Goal: Task Accomplishment & Management: Understand process/instructions

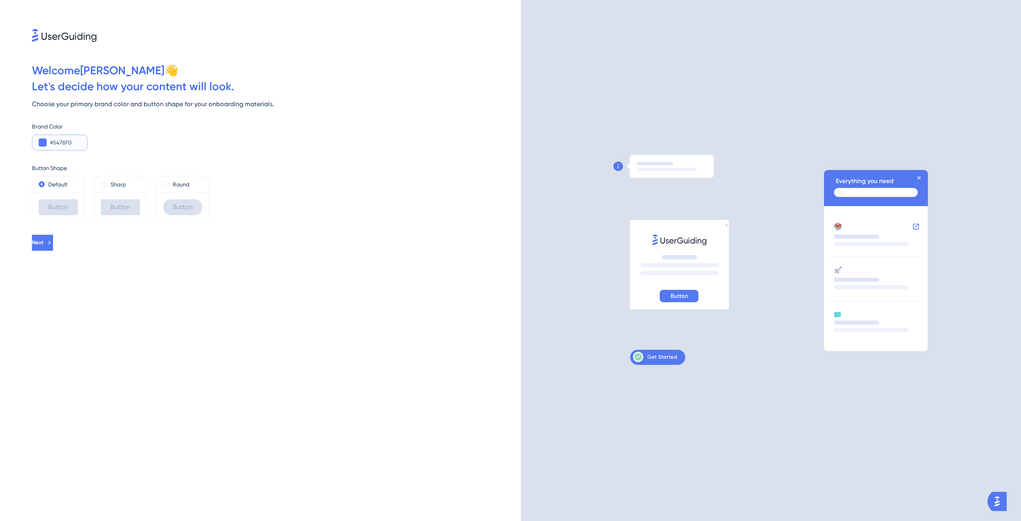
click at [56, 146] on input "#5478F0" at bounding box center [65, 143] width 31 height 10
click at [45, 143] on button at bounding box center [43, 142] width 8 height 8
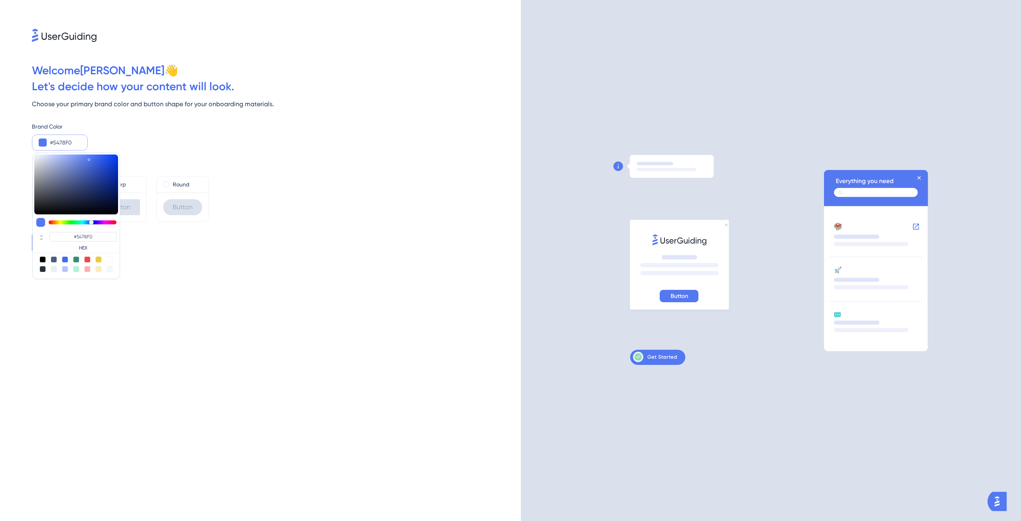
type input "#5484f0"
type input "#5484F0"
type input "#5494f0"
type input "#548FF0"
type input "#54a5f0"
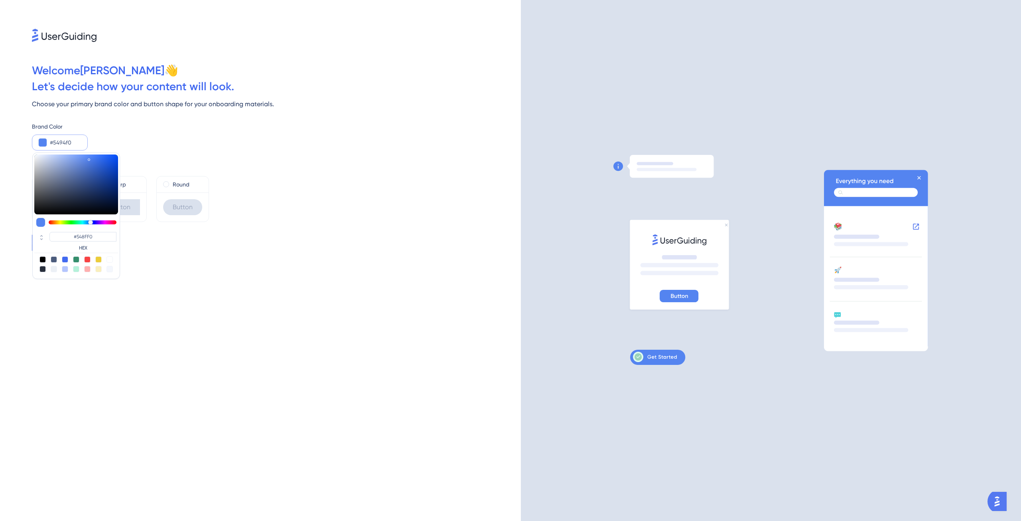
type input "#5494F0"
type input "#54b0f0"
type input "#54A5F0"
type input "#54c0f0"
type input "#54B0F0"
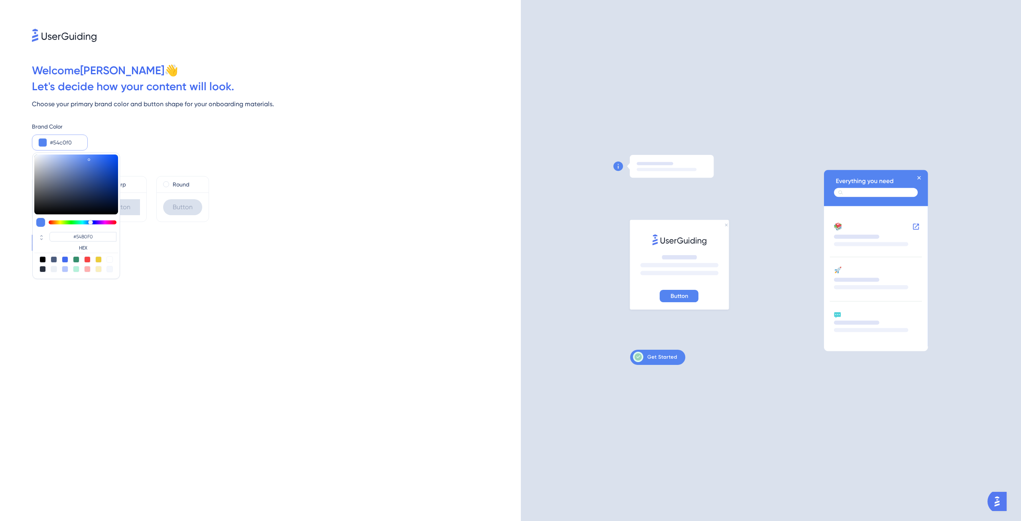
type input "#54d1f0"
type input "#54C0F0"
type input "#54e7f0"
type input "#54D1F0"
type input "#54f0ee"
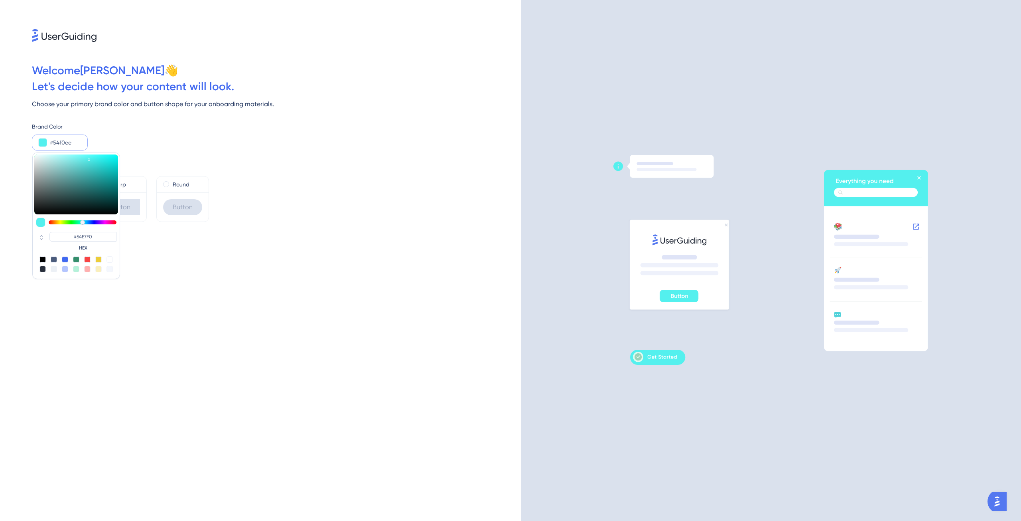
type input "#54F0EE"
type input "#54f0e3"
type input "#54F0E3"
type input "#54f0cd"
type input "#54F0CD"
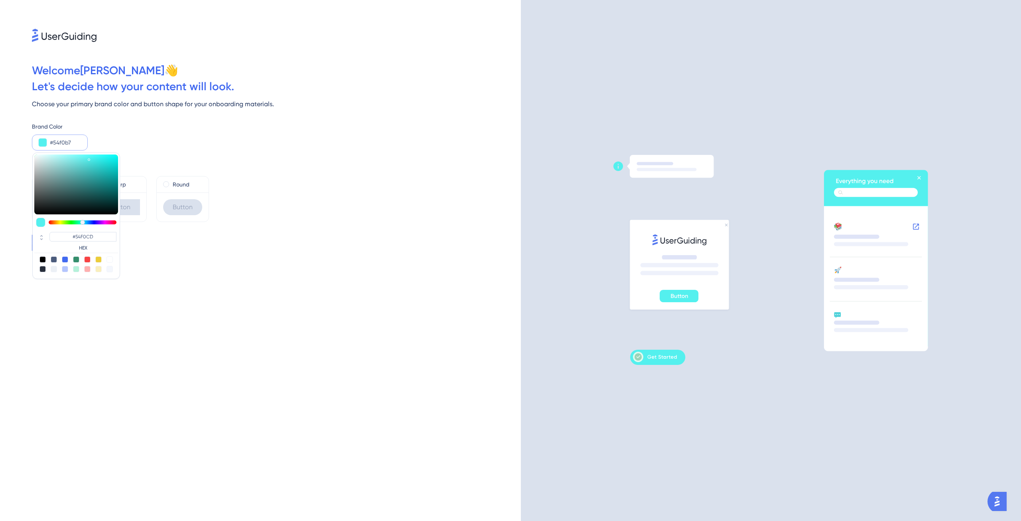
type input "#54f0a7"
type input "#54F0B7"
type input "#54f091"
type input "#54F091"
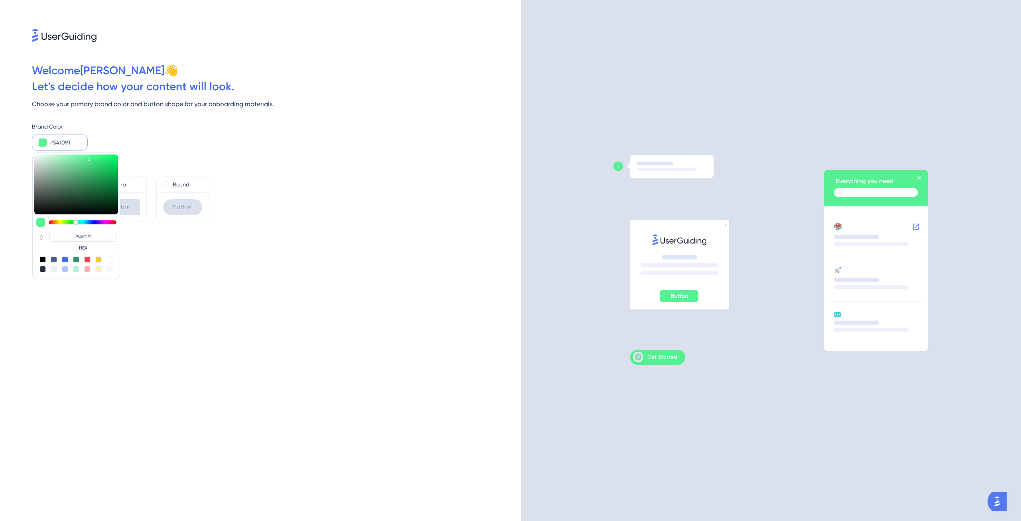
type input "#54f08b"
type input "#54F08B"
type input "#54f086"
type input "#54F086"
type input "#54f07b"
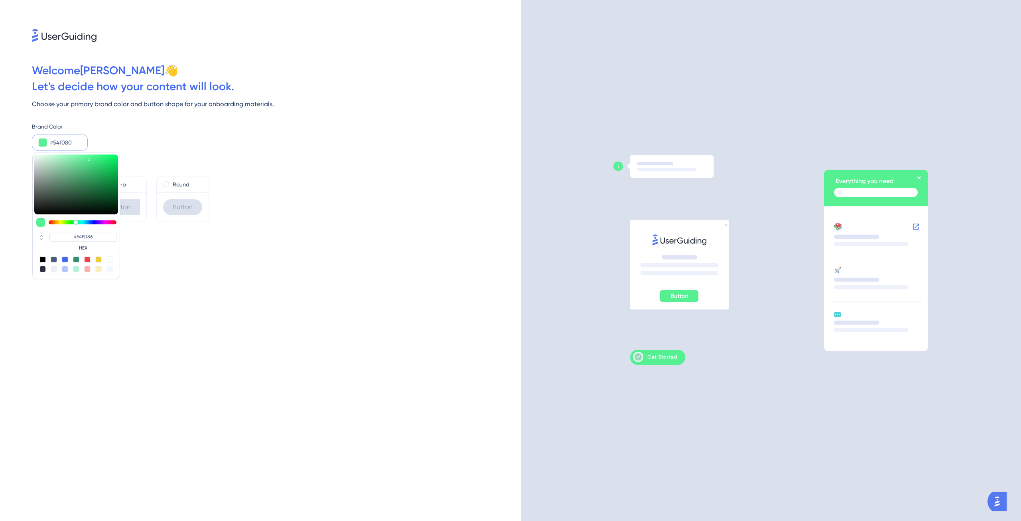
type input "#54F080"
type input "#54f075"
type input "#54F07B"
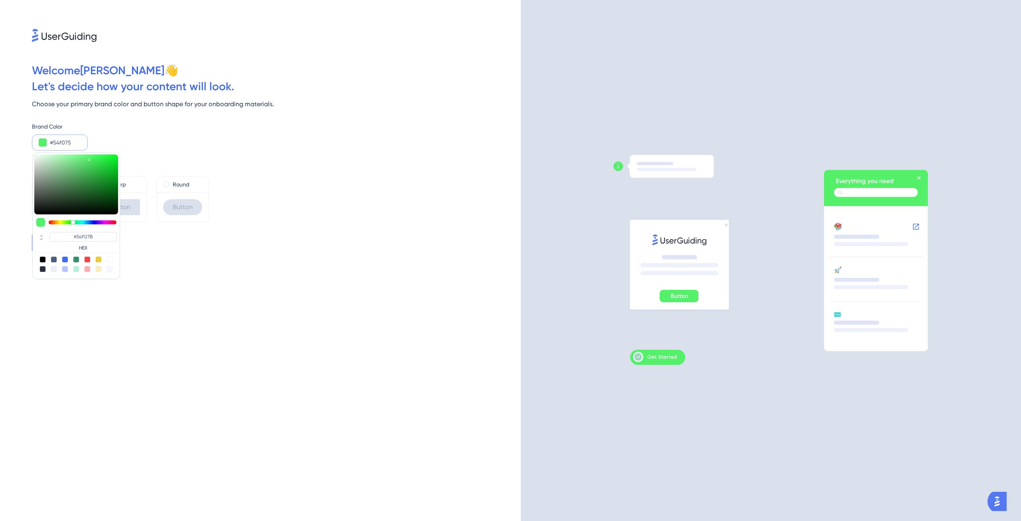
type input "#54f06a"
type input "#54F06A"
drag, startPoint x: 90, startPoint y: 223, endPoint x: 73, endPoint y: 223, distance: 17.6
click at [73, 223] on div at bounding box center [73, 222] width 5 height 5
click at [163, 241] on div "Next" at bounding box center [276, 243] width 489 height 16
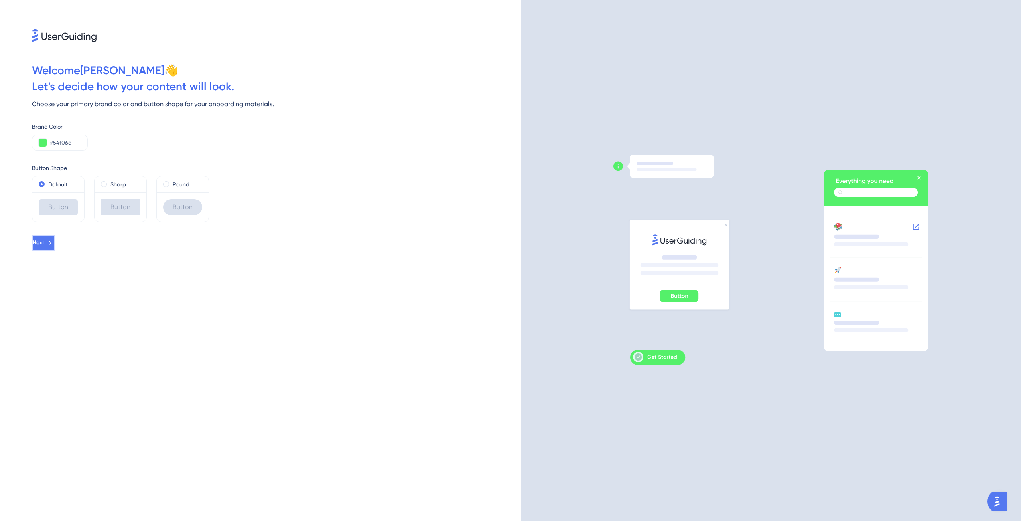
click at [44, 241] on span "Next" at bounding box center [39, 243] width 12 height 10
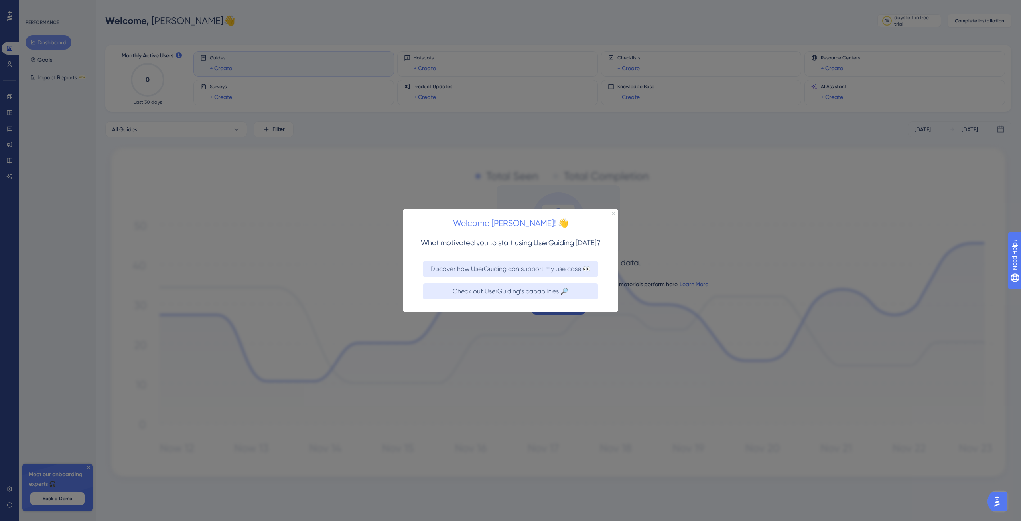
click at [613, 211] on div "Welcome [PERSON_NAME]! 👋" at bounding box center [510, 220] width 215 height 25
click at [616, 213] on div "Welcome [PERSON_NAME]! 👋" at bounding box center [510, 220] width 215 height 25
click at [613, 213] on icon "Close Preview" at bounding box center [613, 212] width 3 height 3
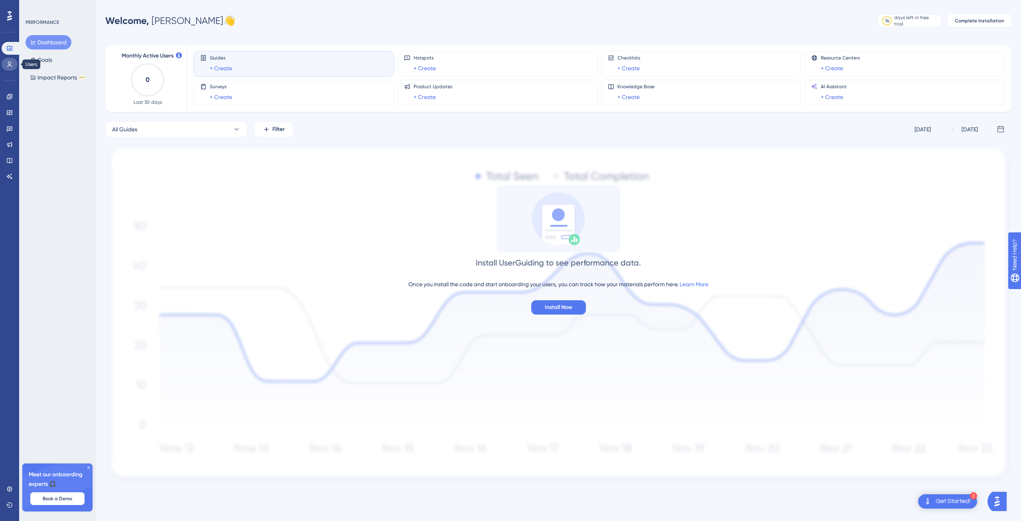
click at [14, 64] on link at bounding box center [10, 64] width 16 height 13
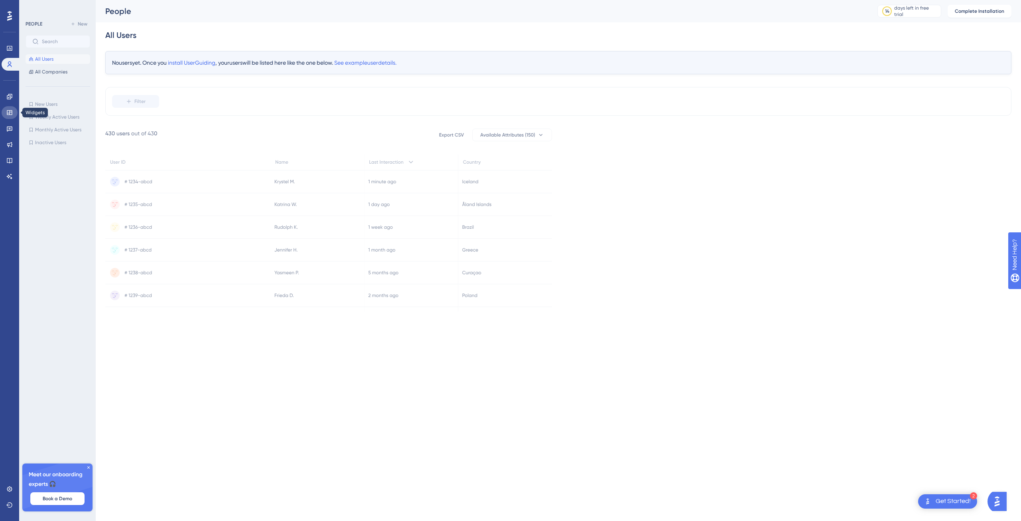
click at [13, 111] on link at bounding box center [10, 112] width 16 height 13
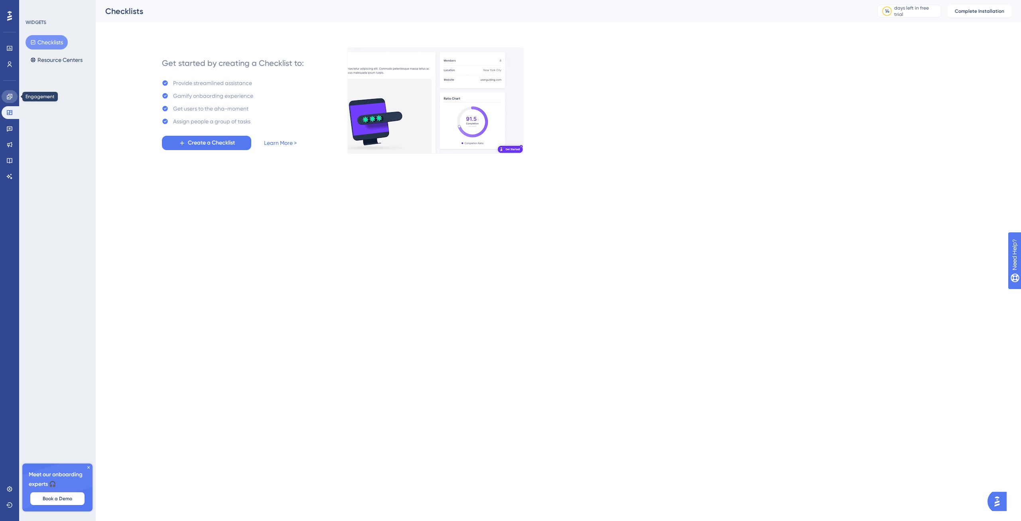
click at [10, 99] on icon at bounding box center [9, 96] width 6 height 6
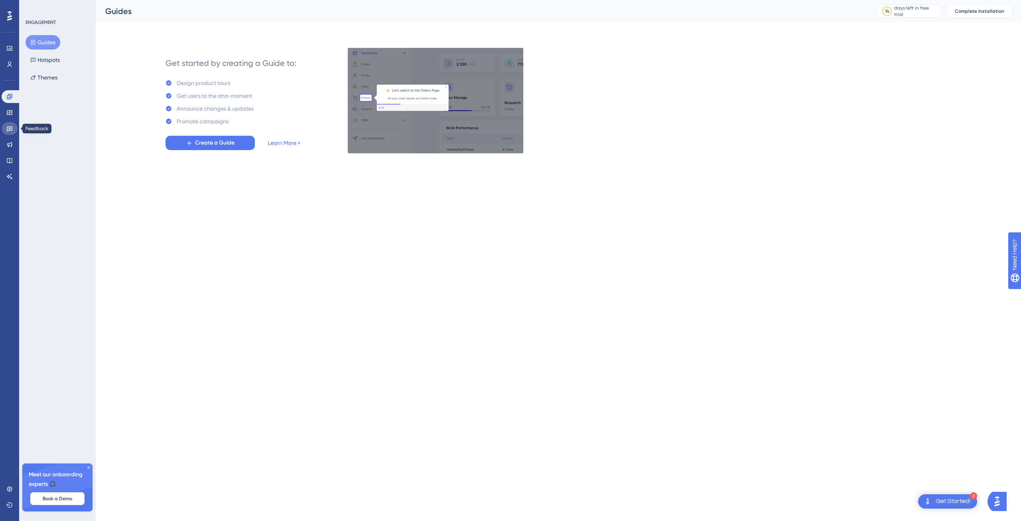
click at [9, 130] on icon at bounding box center [9, 128] width 6 height 6
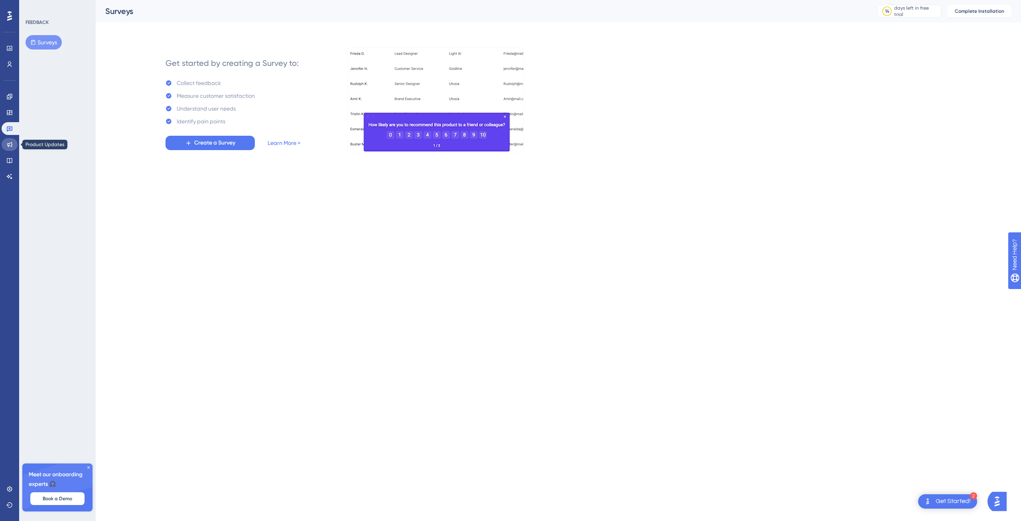
click at [10, 144] on icon at bounding box center [9, 144] width 6 height 6
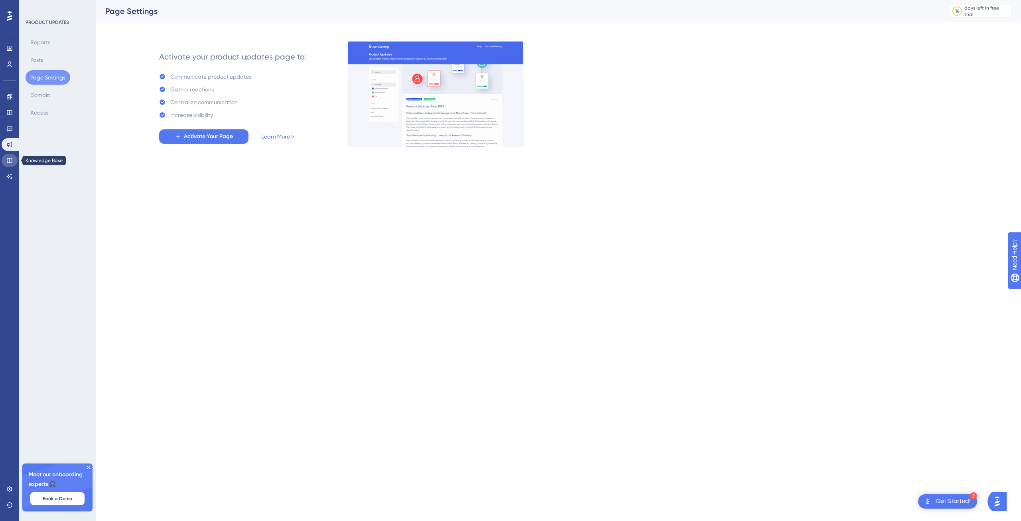
click at [12, 154] on link at bounding box center [10, 160] width 16 height 13
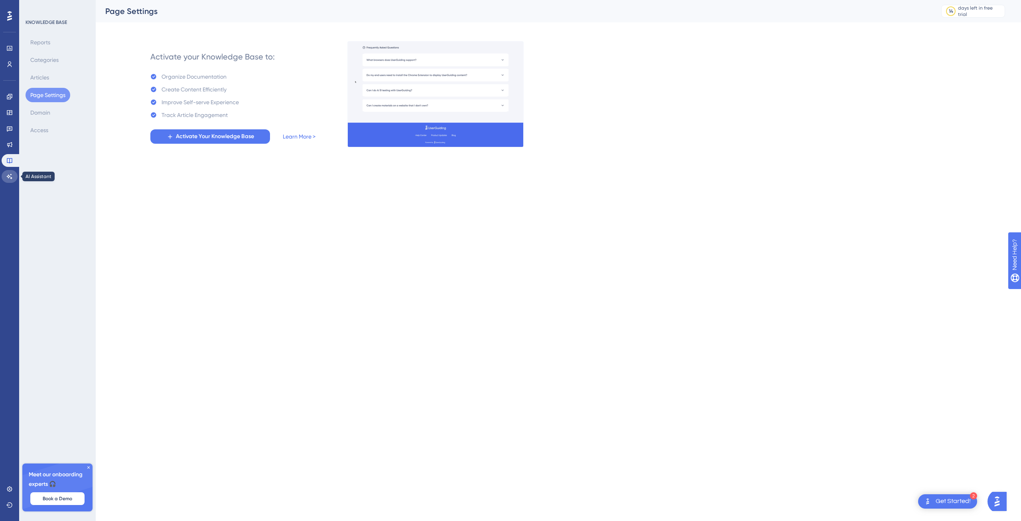
click at [8, 177] on icon at bounding box center [10, 176] width 6 height 5
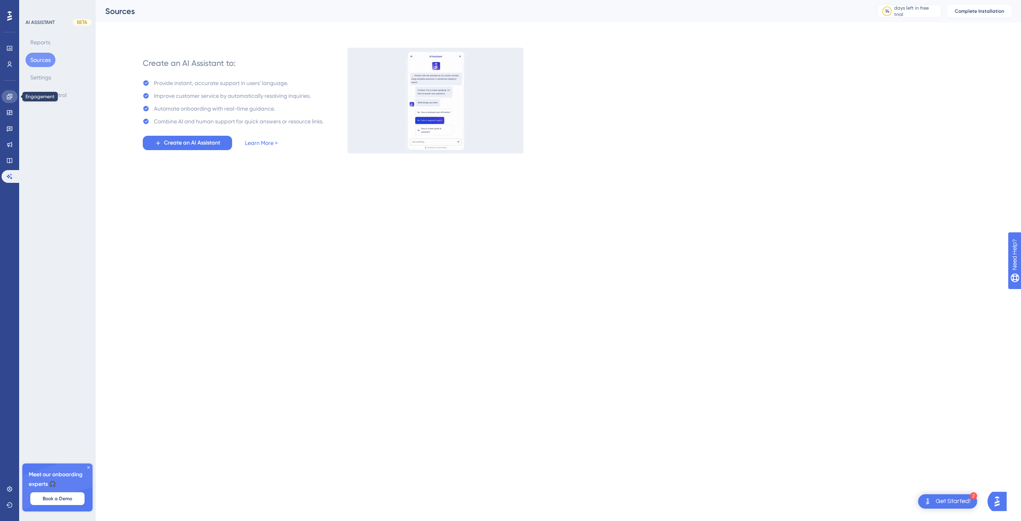
click at [9, 97] on icon at bounding box center [9, 96] width 6 height 6
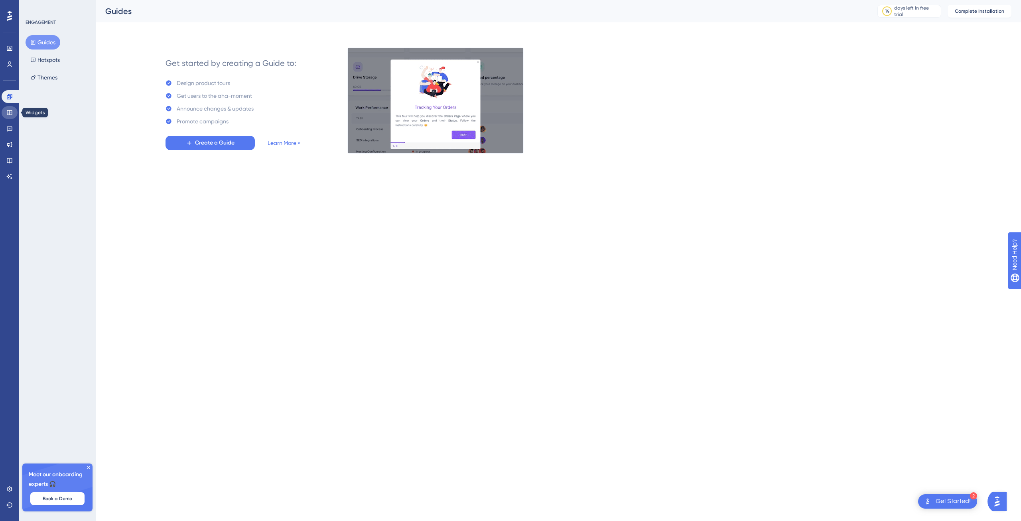
click at [7, 106] on link at bounding box center [10, 112] width 16 height 13
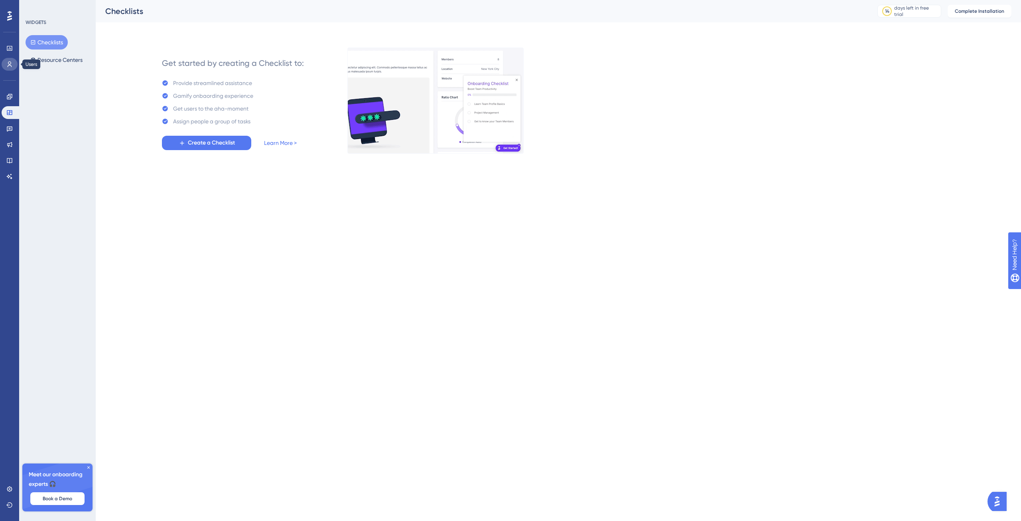
click at [10, 63] on icon at bounding box center [9, 64] width 6 height 6
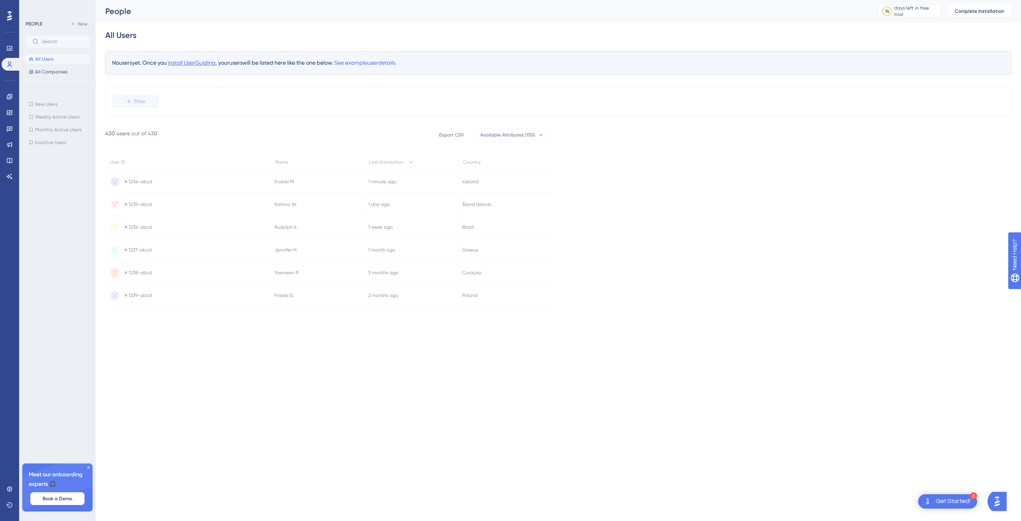
drag, startPoint x: 197, startPoint y: 63, endPoint x: 191, endPoint y: 63, distance: 5.2
click at [191, 63] on span "install UserGuiding" at bounding box center [191, 62] width 47 height 6
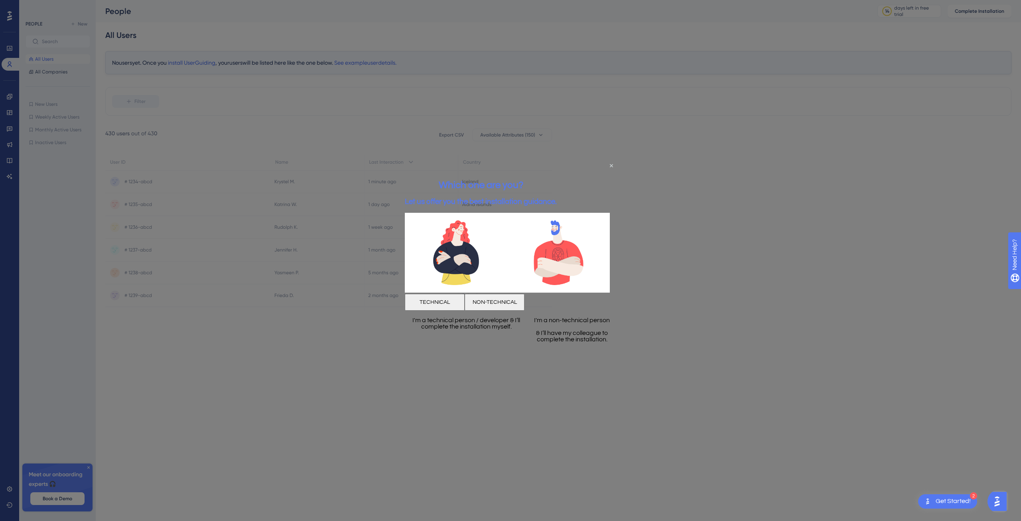
click at [465, 300] on button "TECHNICAL" at bounding box center [435, 302] width 60 height 17
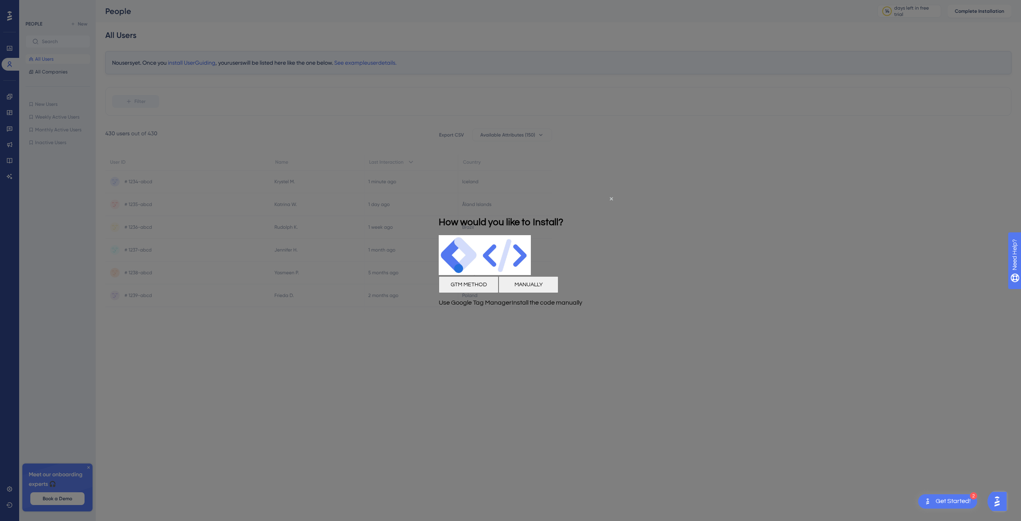
click at [555, 290] on button "MANUALLY" at bounding box center [529, 284] width 60 height 17
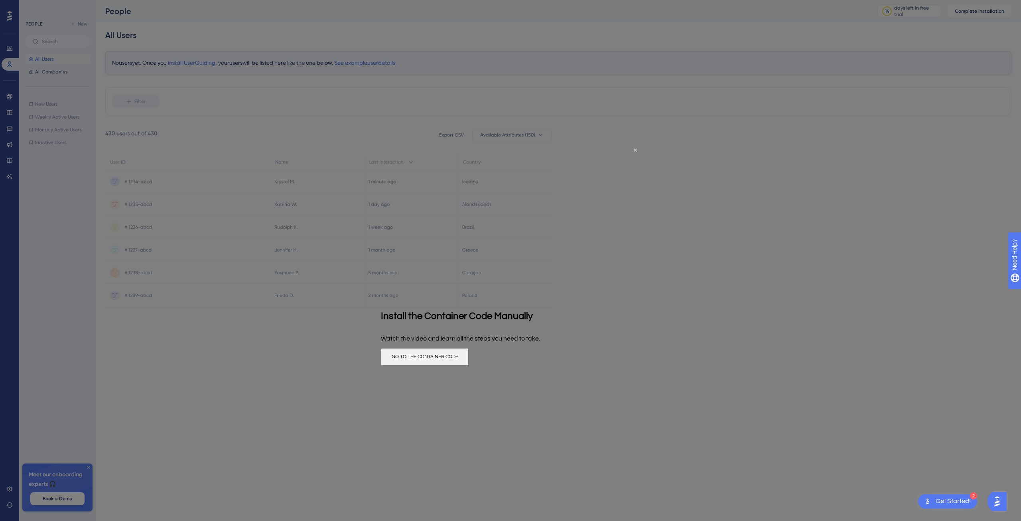
drag, startPoint x: 542, startPoint y: 352, endPoint x: 491, endPoint y: 358, distance: 51.4
click at [469, 358] on button "GO TO THE CONTAINER CODE" at bounding box center [425, 356] width 88 height 18
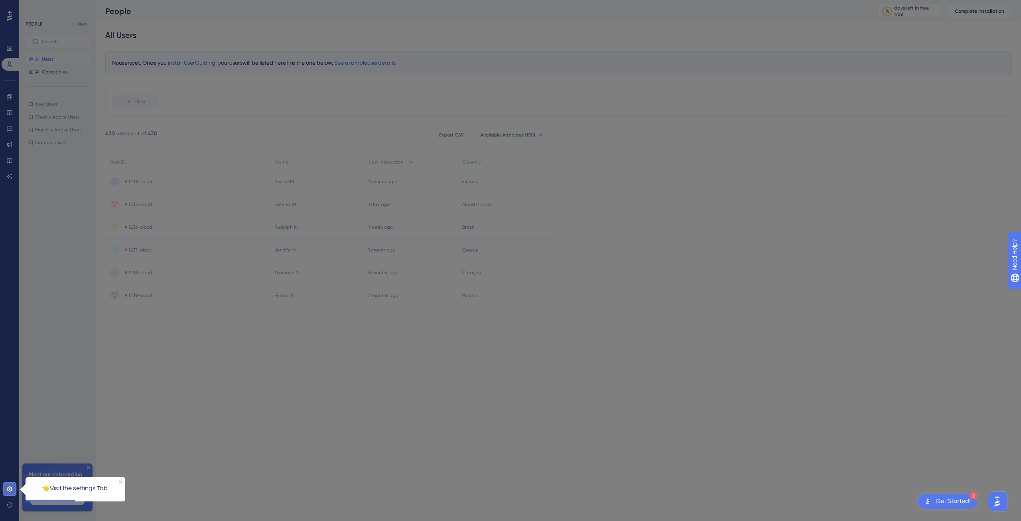
click at [10, 490] on icon at bounding box center [9, 488] width 6 height 6
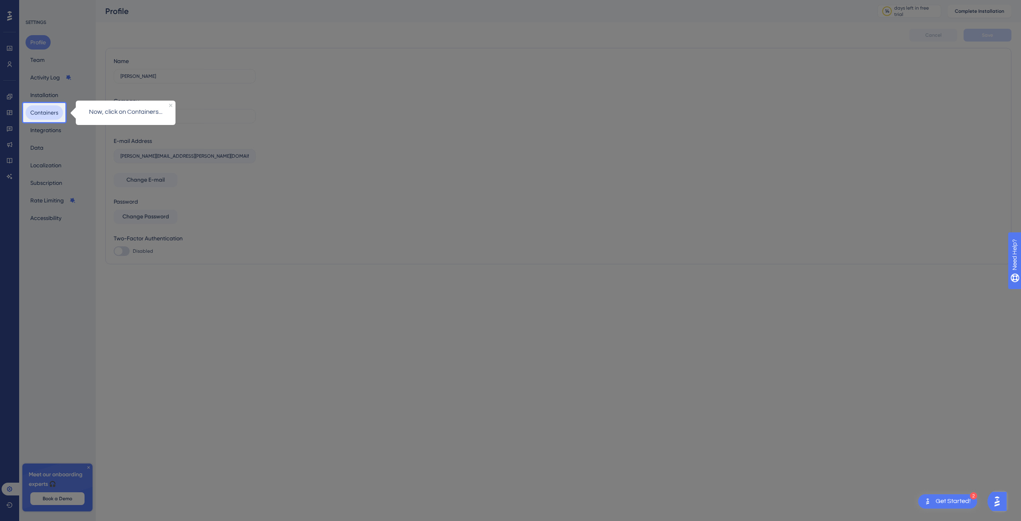
click at [53, 112] on button "Containers" at bounding box center [44, 112] width 37 height 14
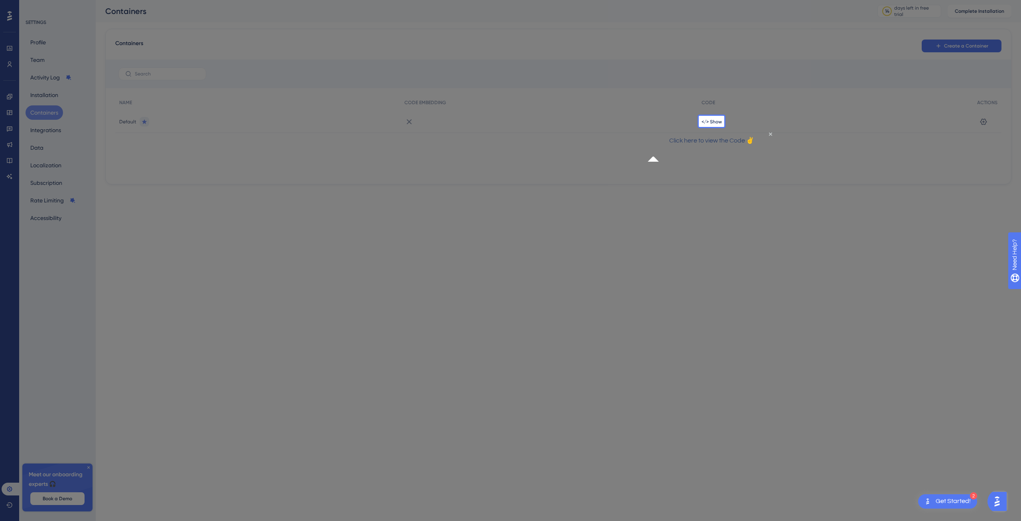
click at [717, 146] on p "Click here to view the Code ✌" at bounding box center [711, 141] width 115 height 10
click at [717, 123] on span "</> Show" at bounding box center [712, 121] width 20 height 6
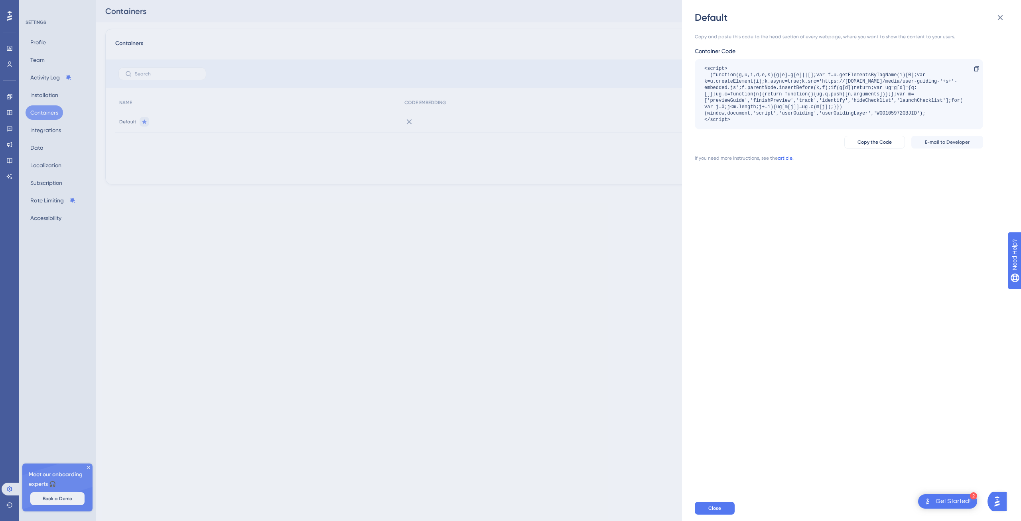
click at [790, 156] on link "article." at bounding box center [786, 158] width 16 height 6
click at [832, 227] on div "Copy and paste this code to the head section of every webpage, where you want t…" at bounding box center [855, 259] width 321 height 471
click at [887, 138] on button "Copy the Code" at bounding box center [874, 142] width 61 height 13
click at [862, 239] on div "Copy and paste this code to the head section of every webpage, where you want t…" at bounding box center [855, 259] width 321 height 471
click at [712, 506] on span "Close" at bounding box center [714, 508] width 13 height 6
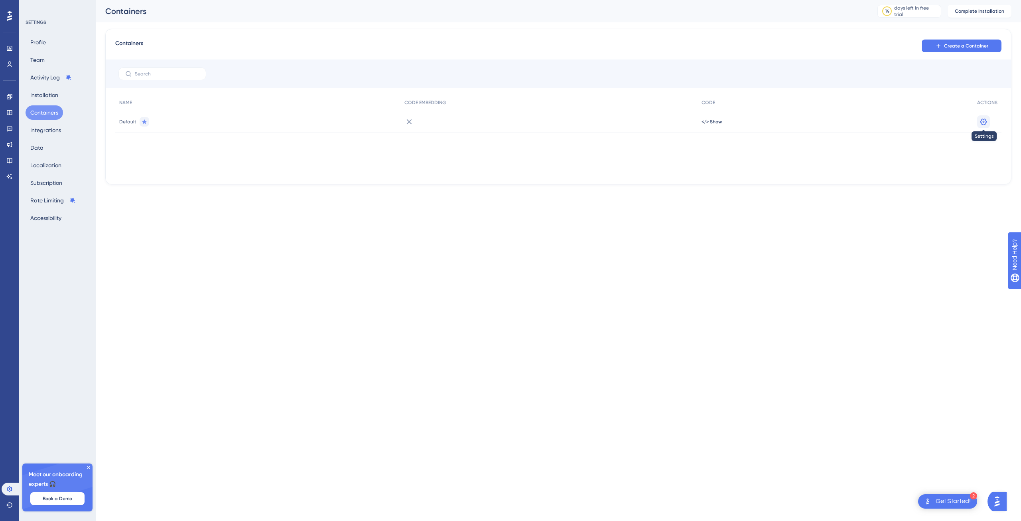
click at [988, 120] on icon at bounding box center [984, 122] width 8 height 8
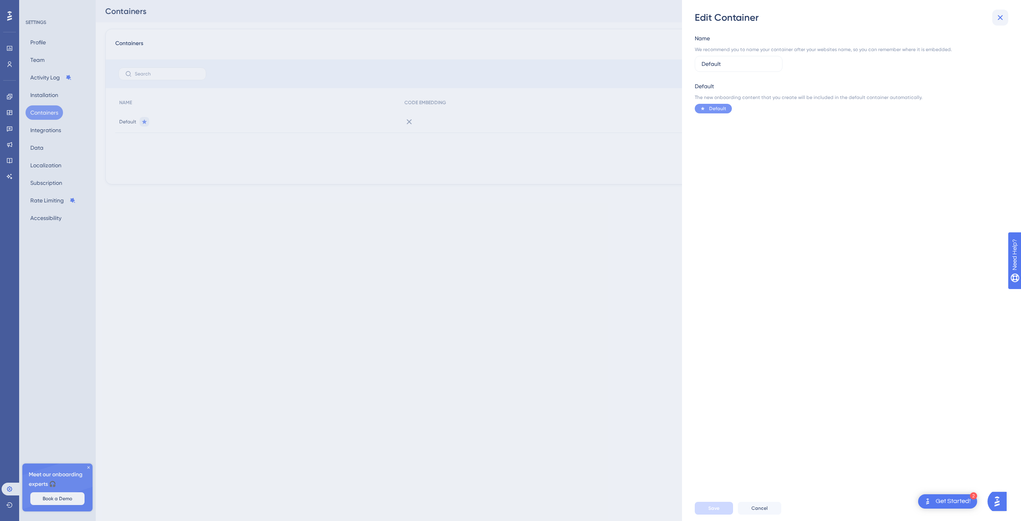
click at [1000, 17] on icon at bounding box center [1000, 17] width 5 height 5
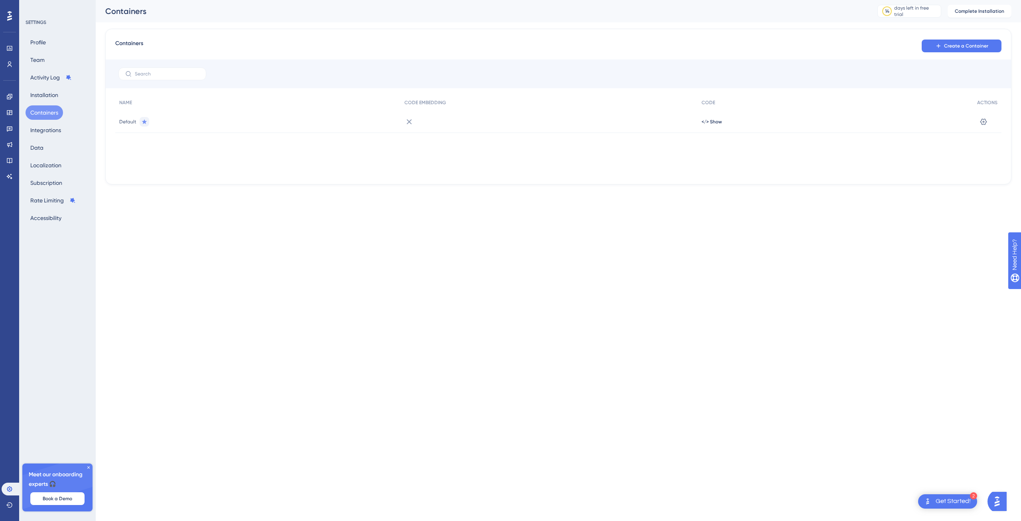
click at [408, 119] on icon at bounding box center [409, 122] width 10 height 10
click at [47, 127] on button "Integrations" at bounding box center [46, 130] width 40 height 14
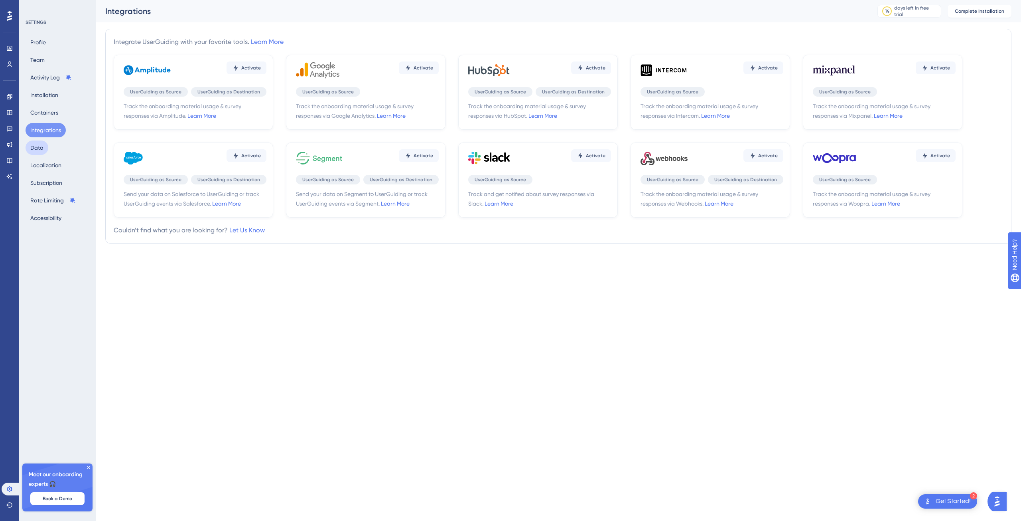
click at [45, 142] on button "Data" at bounding box center [37, 147] width 23 height 14
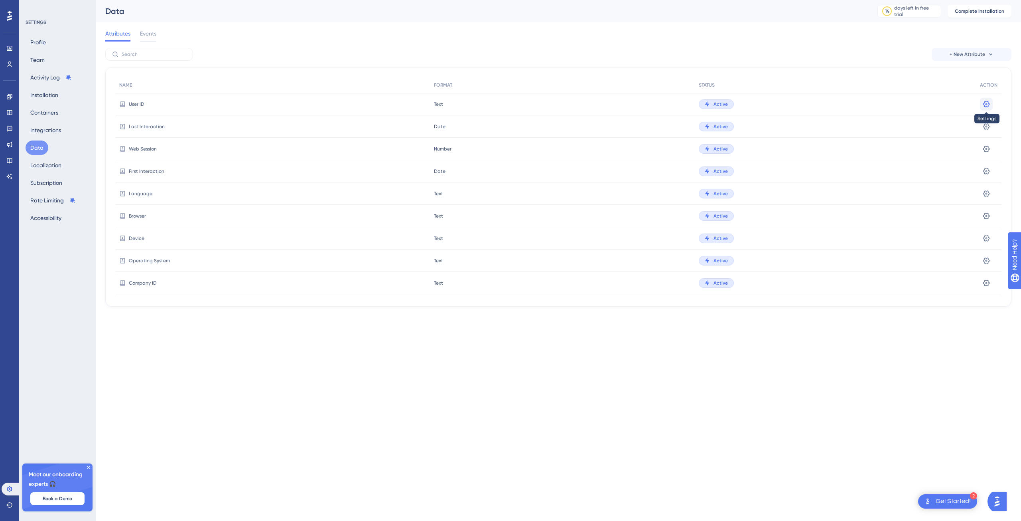
click at [986, 103] on icon at bounding box center [986, 104] width 7 height 6
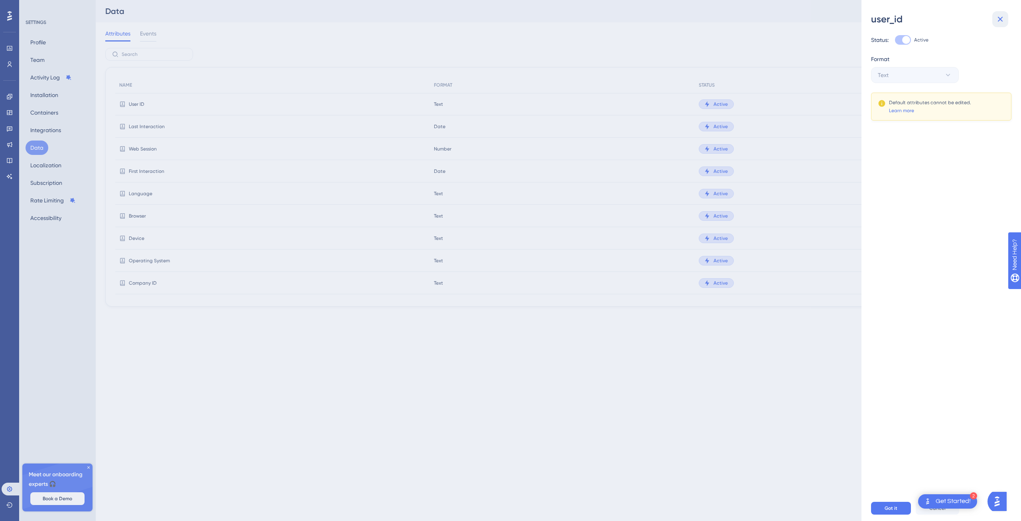
click at [996, 23] on icon at bounding box center [1001, 19] width 10 height 10
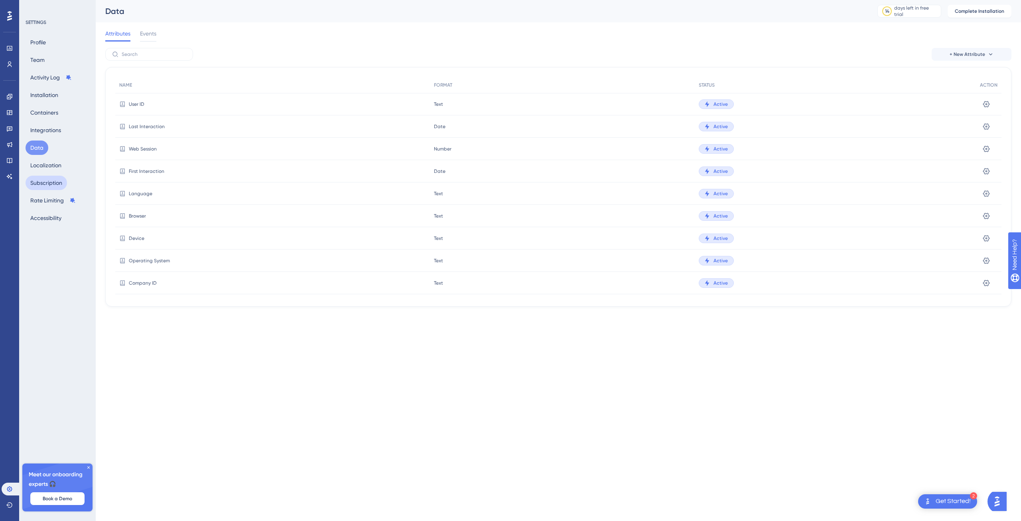
click at [43, 182] on button "Subscription" at bounding box center [46, 182] width 41 height 14
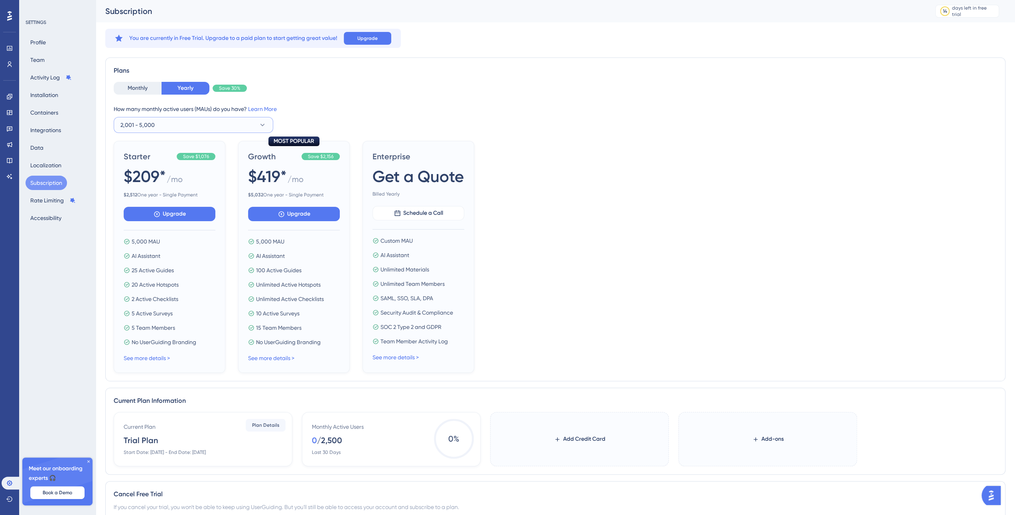
click at [197, 128] on button "2,001 - 5,000" at bounding box center [194, 125] width 160 height 16
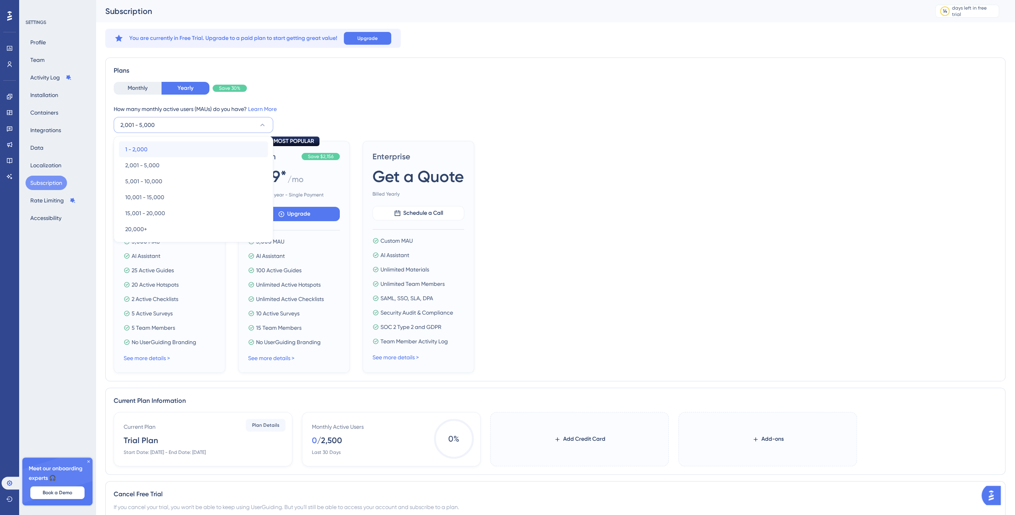
click at [176, 146] on div "1 - 2,000 1 - 2,000" at bounding box center [193, 149] width 136 height 16
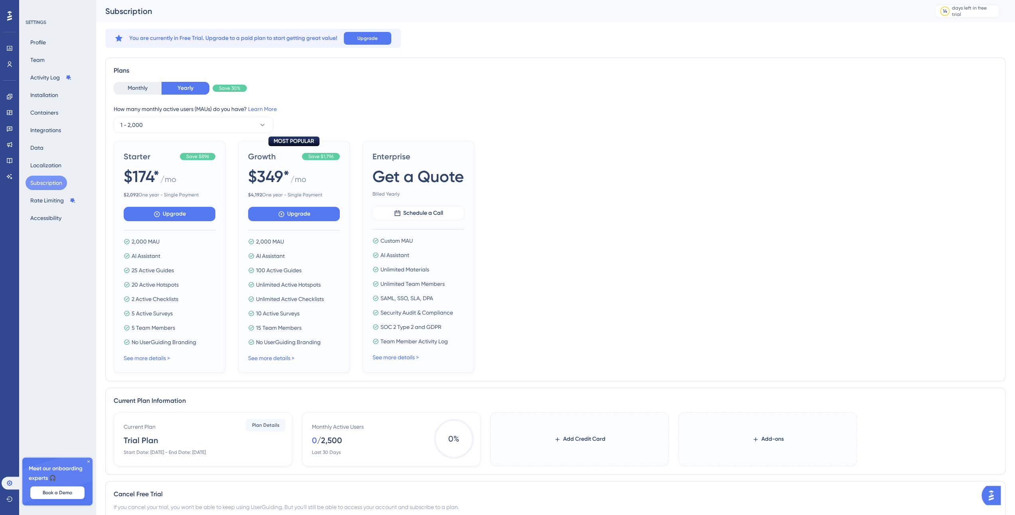
click at [694, 149] on div "Starter Save $896 $174* / mo $ 2,092 One year - Single Payment Upgrade 2,000 MA…" at bounding box center [555, 257] width 883 height 232
click at [54, 205] on button "Rate Limiting" at bounding box center [53, 200] width 55 height 14
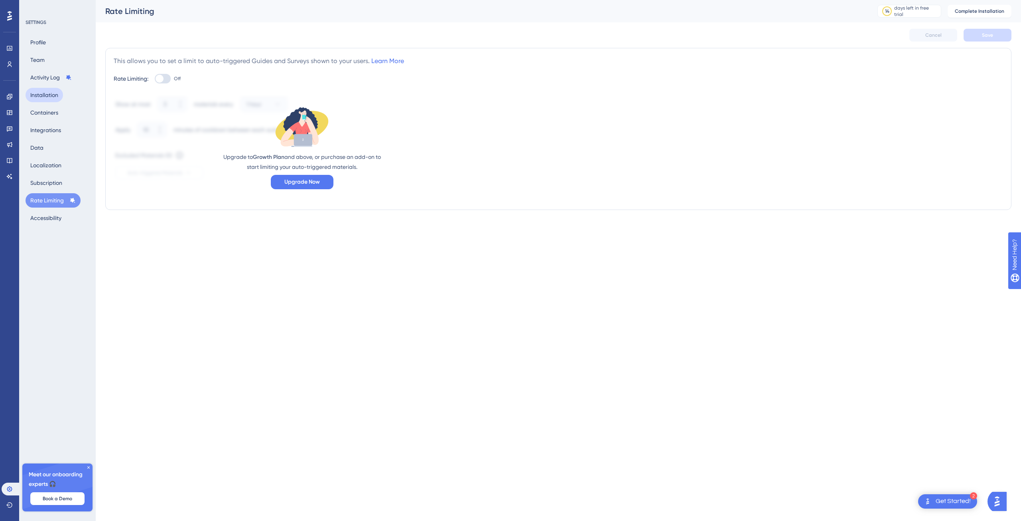
click at [53, 97] on button "Installation" at bounding box center [44, 95] width 37 height 14
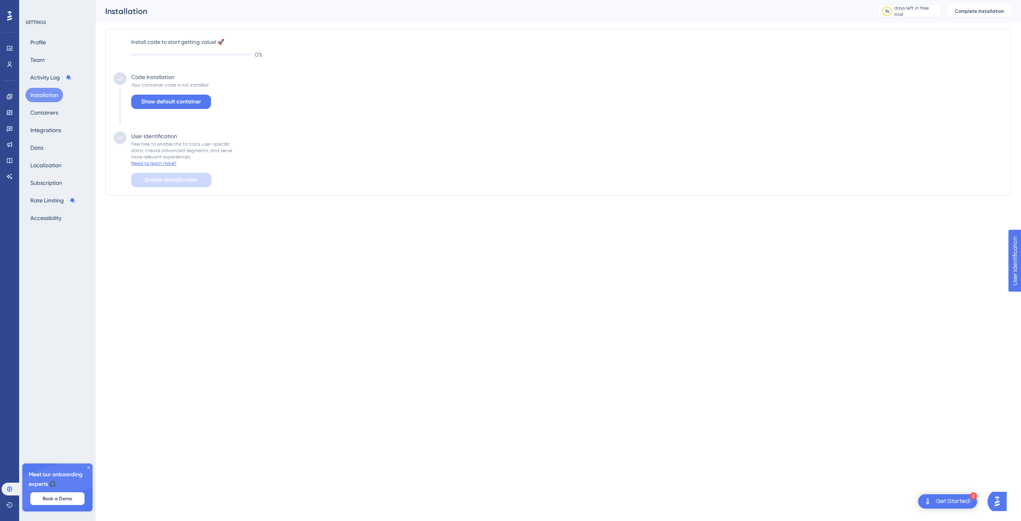
click at [160, 163] on div "Need to learn more?" at bounding box center [153, 163] width 45 height 6
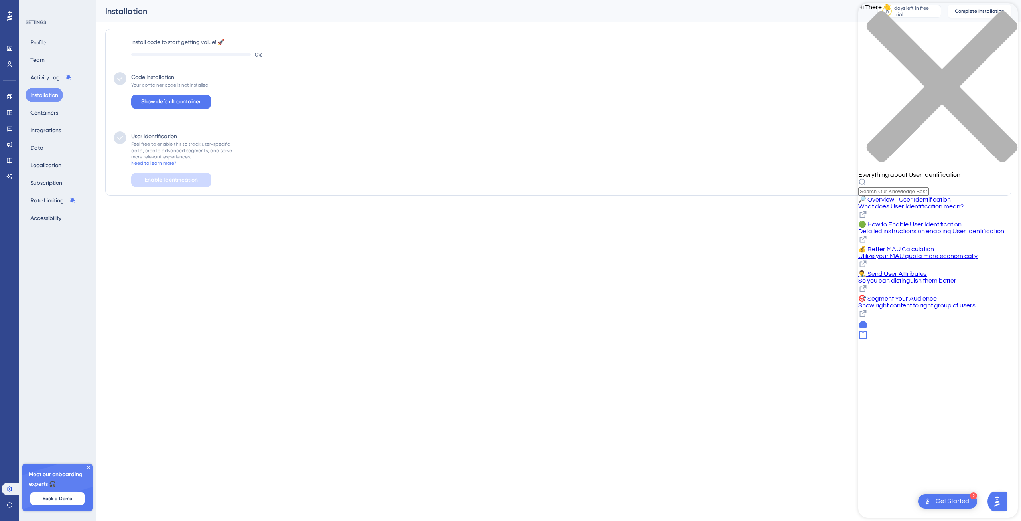
click at [933, 221] on span "🟢 How to Enable User Identification" at bounding box center [909, 224] width 103 height 6
